Goal: Task Accomplishment & Management: Use online tool/utility

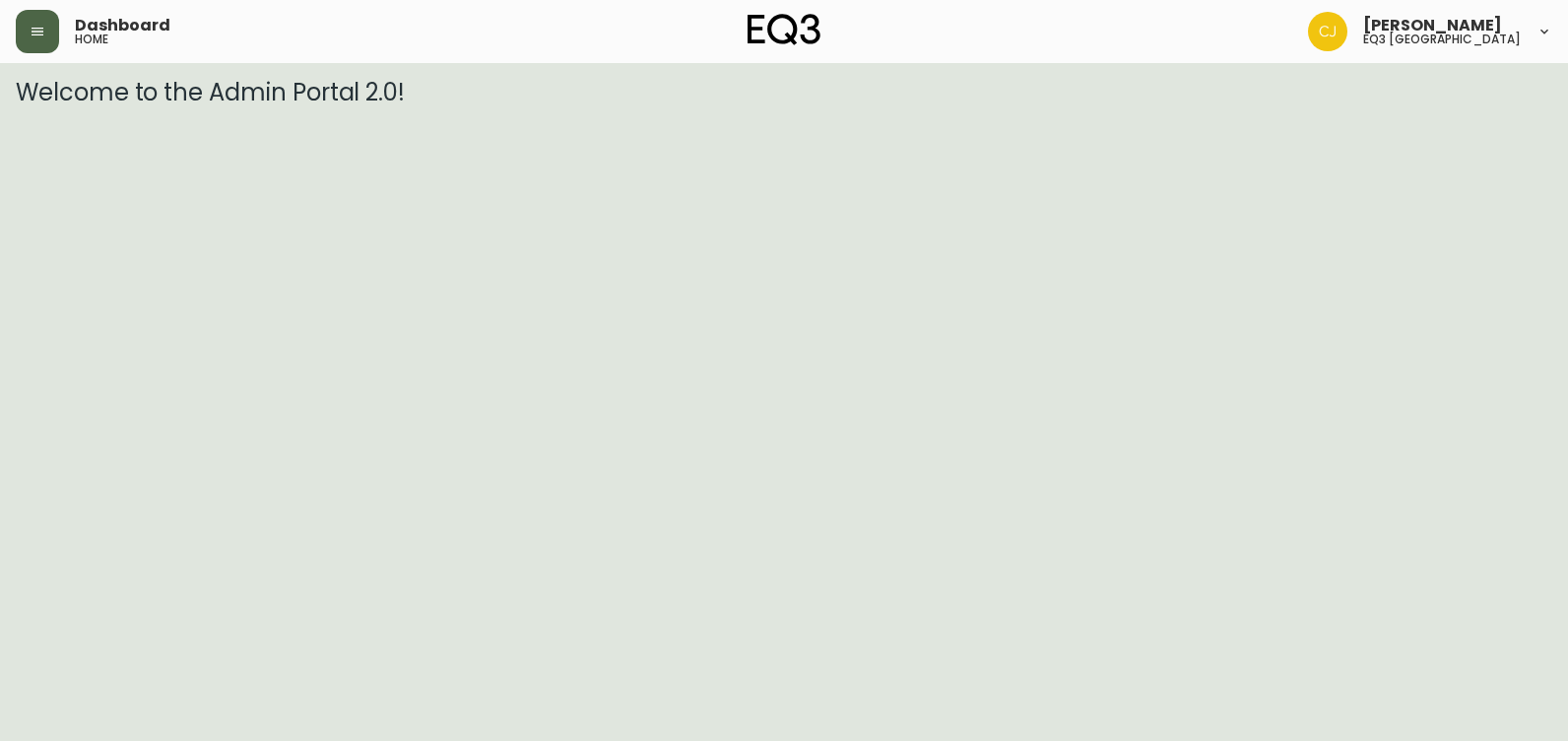
click at [21, 27] on button "button" at bounding box center [38, 32] width 43 height 43
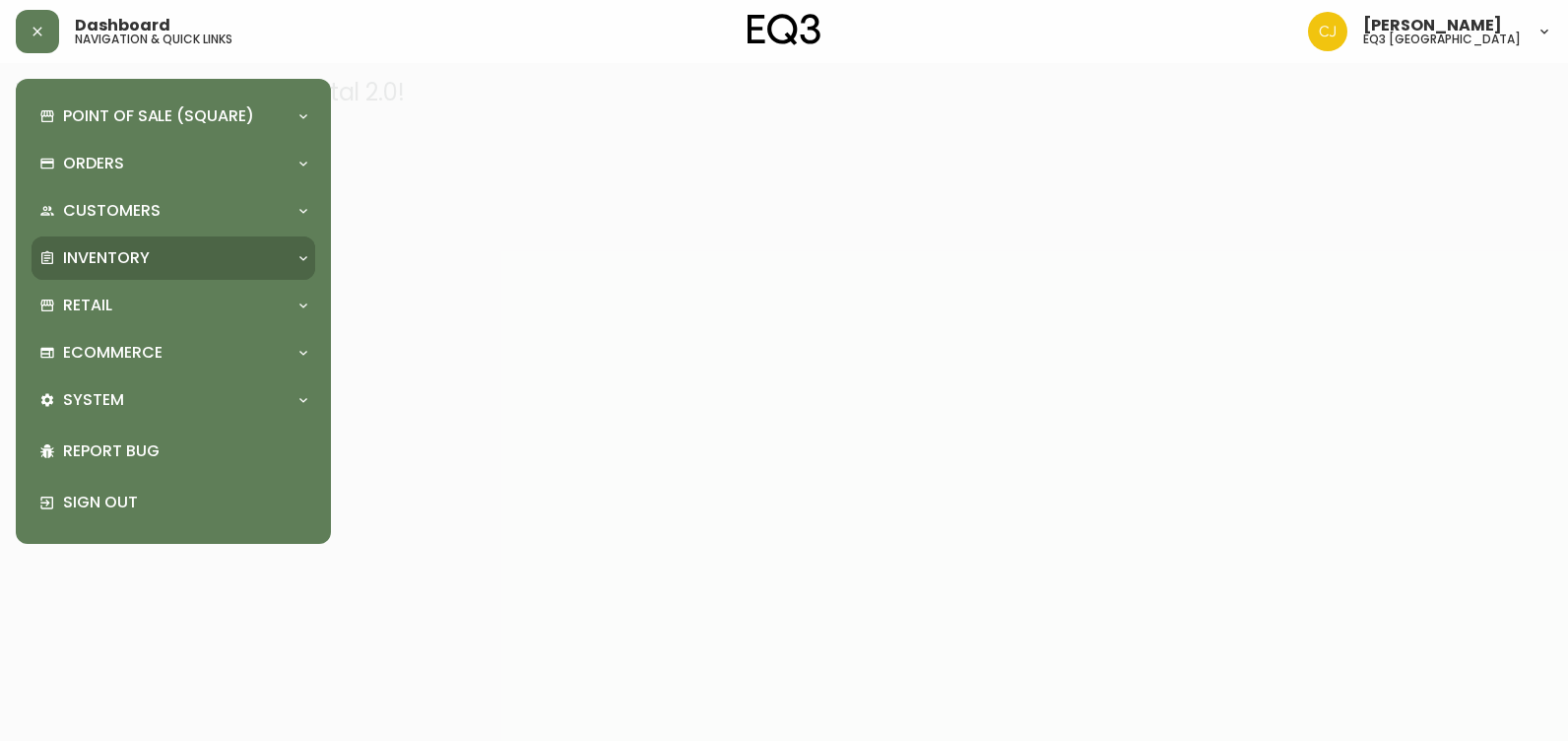
click at [176, 247] on div "Inventory" at bounding box center [163, 258] width 248 height 22
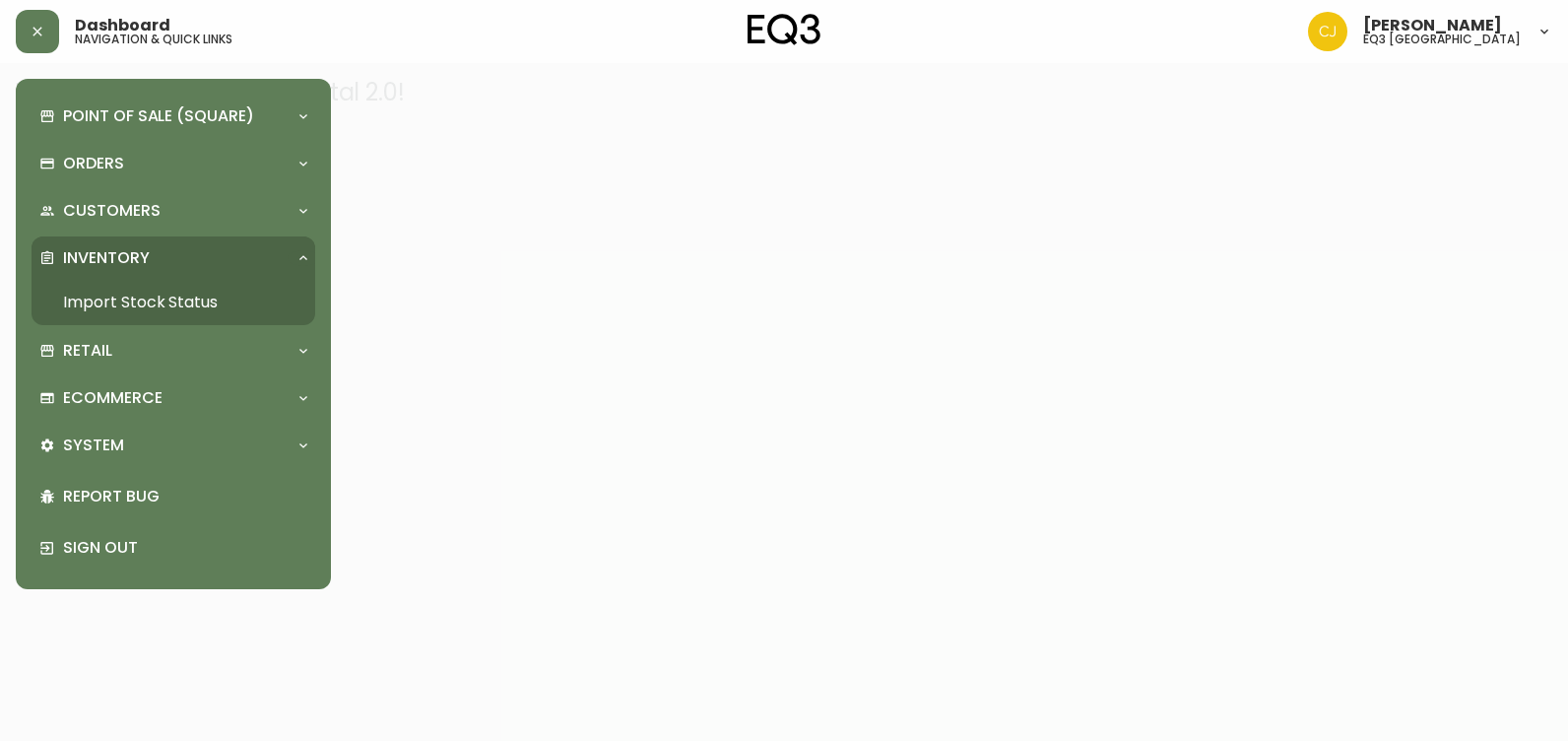
click at [144, 298] on link "Import Stock Status" at bounding box center [173, 302] width 284 height 45
